Goal: Transaction & Acquisition: Obtain resource

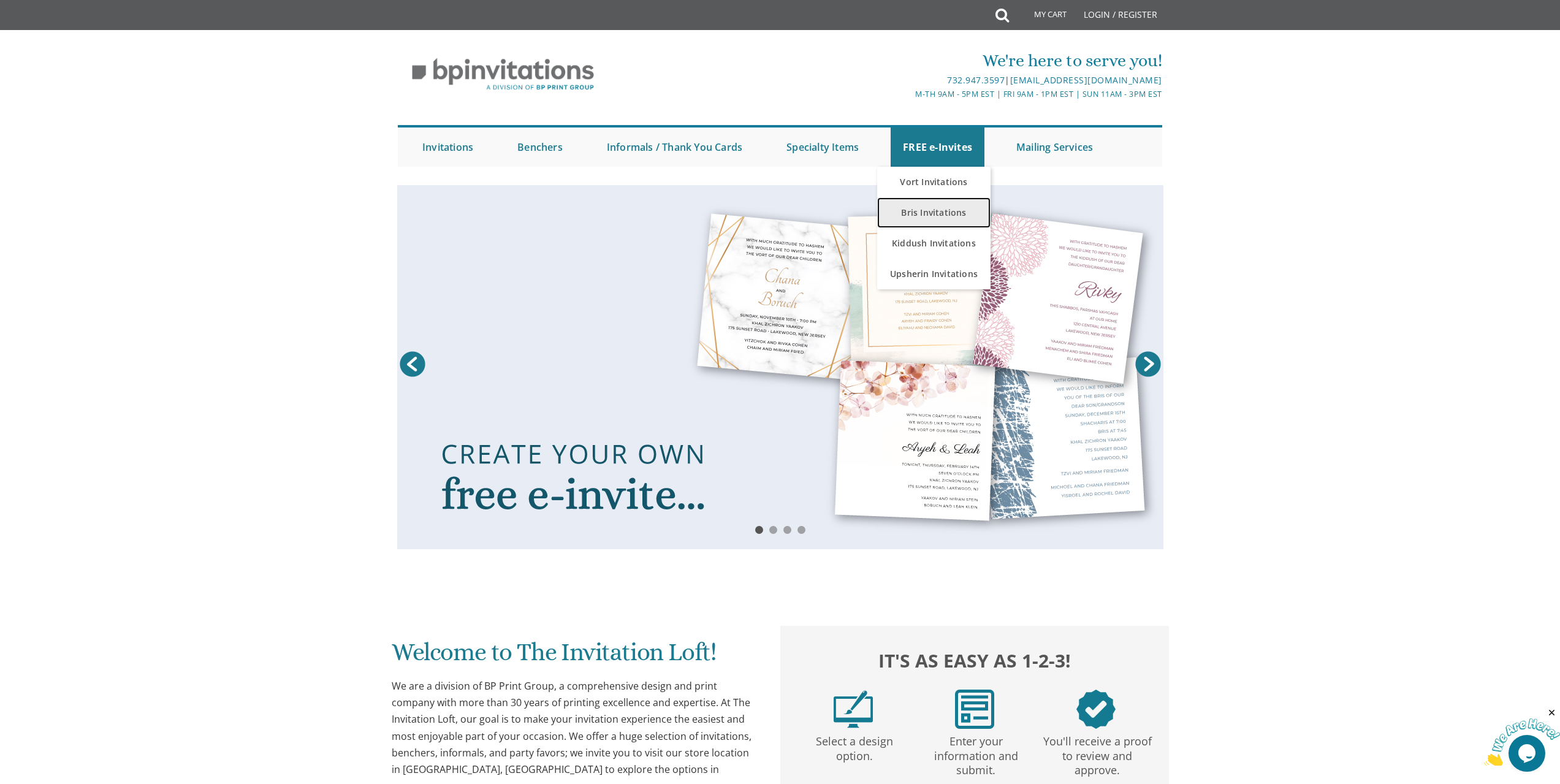
click at [938, 213] on link "Bris Invitations" at bounding box center [933, 213] width 113 height 30
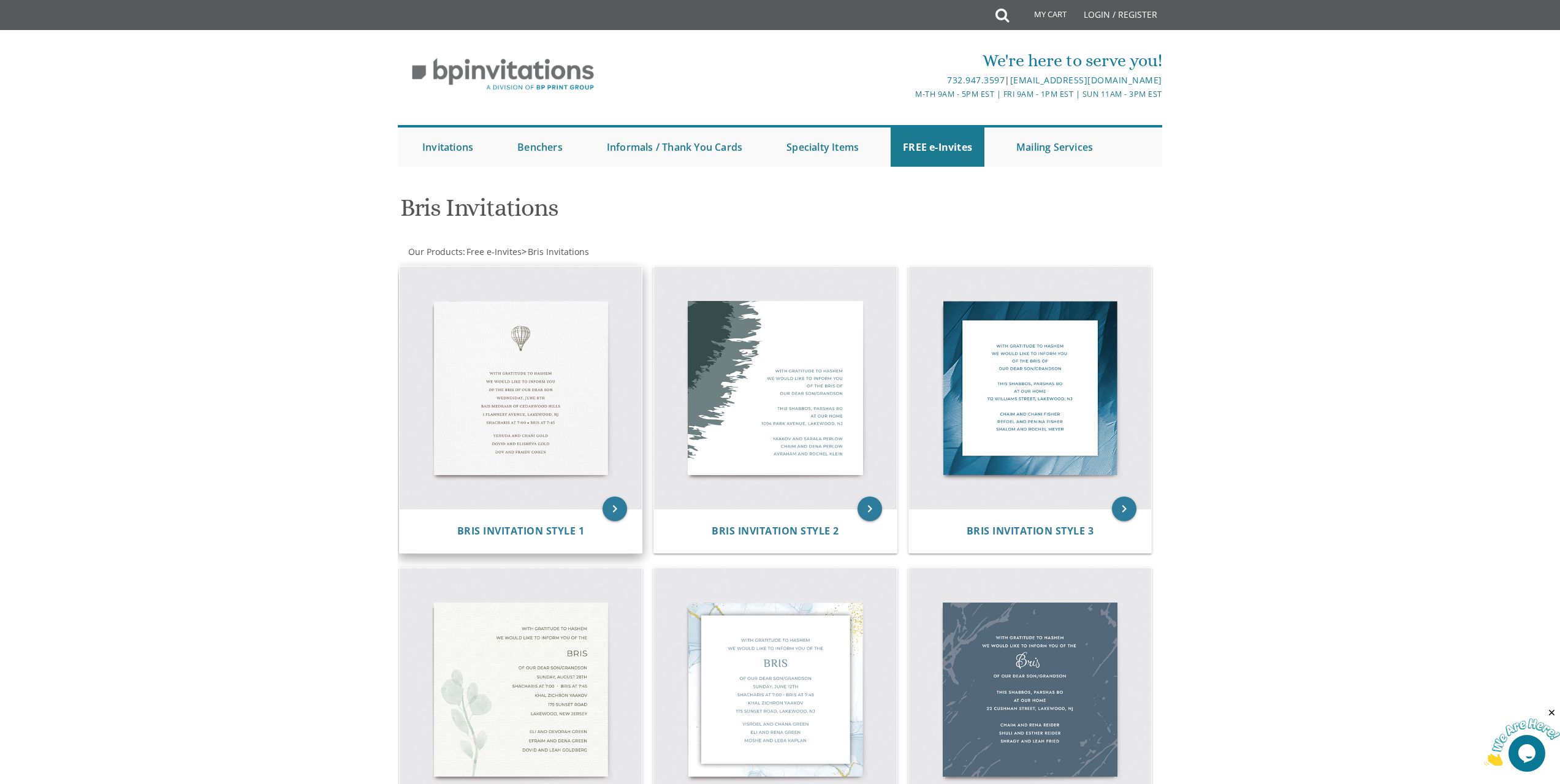
click at [547, 413] on img at bounding box center [521, 387] width 242 height 242
click at [618, 505] on icon "keyboard_arrow_right" at bounding box center [615, 508] width 24 height 24
click at [564, 532] on span "Bris Invitation Style 1" at bounding box center [521, 531] width 128 height 14
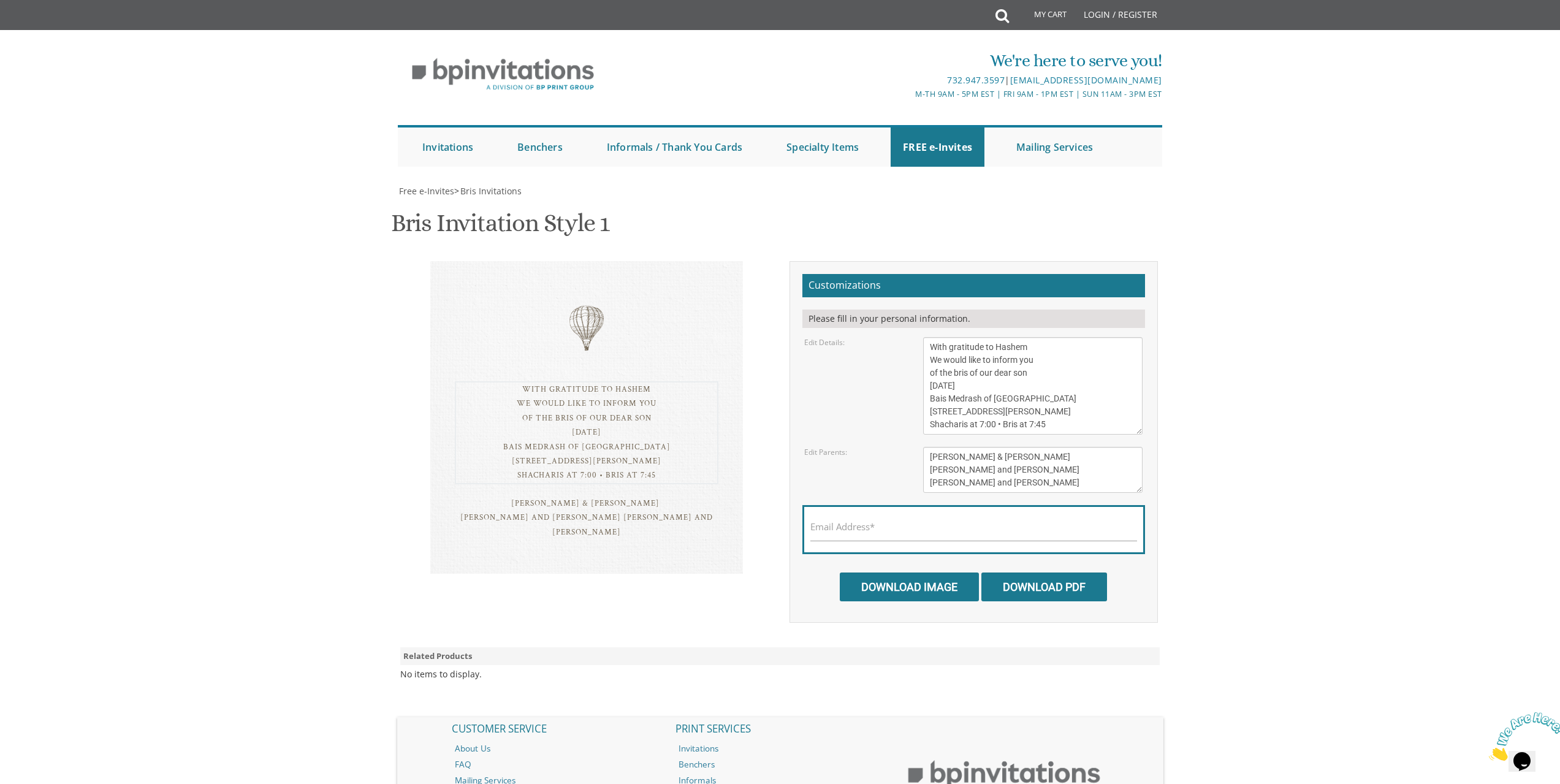
drag, startPoint x: 928, startPoint y: 340, endPoint x: 1039, endPoint y: 371, distance: 115.2
click at [1039, 371] on textarea "With gratitude to Hashem We would like to inform you of the bris of our dear so…" at bounding box center [1033, 386] width 220 height 97
click at [1027, 373] on textarea "With gratitude to Hashem We would like to inform you of the bris of our dear so…" at bounding box center [1033, 386] width 220 height 97
drag, startPoint x: 1027, startPoint y: 374, endPoint x: 929, endPoint y: 360, distance: 99.0
click at [929, 360] on textarea "With gratitude to Hashem We would like to inform you of the bris of our dear so…" at bounding box center [1033, 386] width 220 height 97
